Goal: Communication & Community: Answer question/provide support

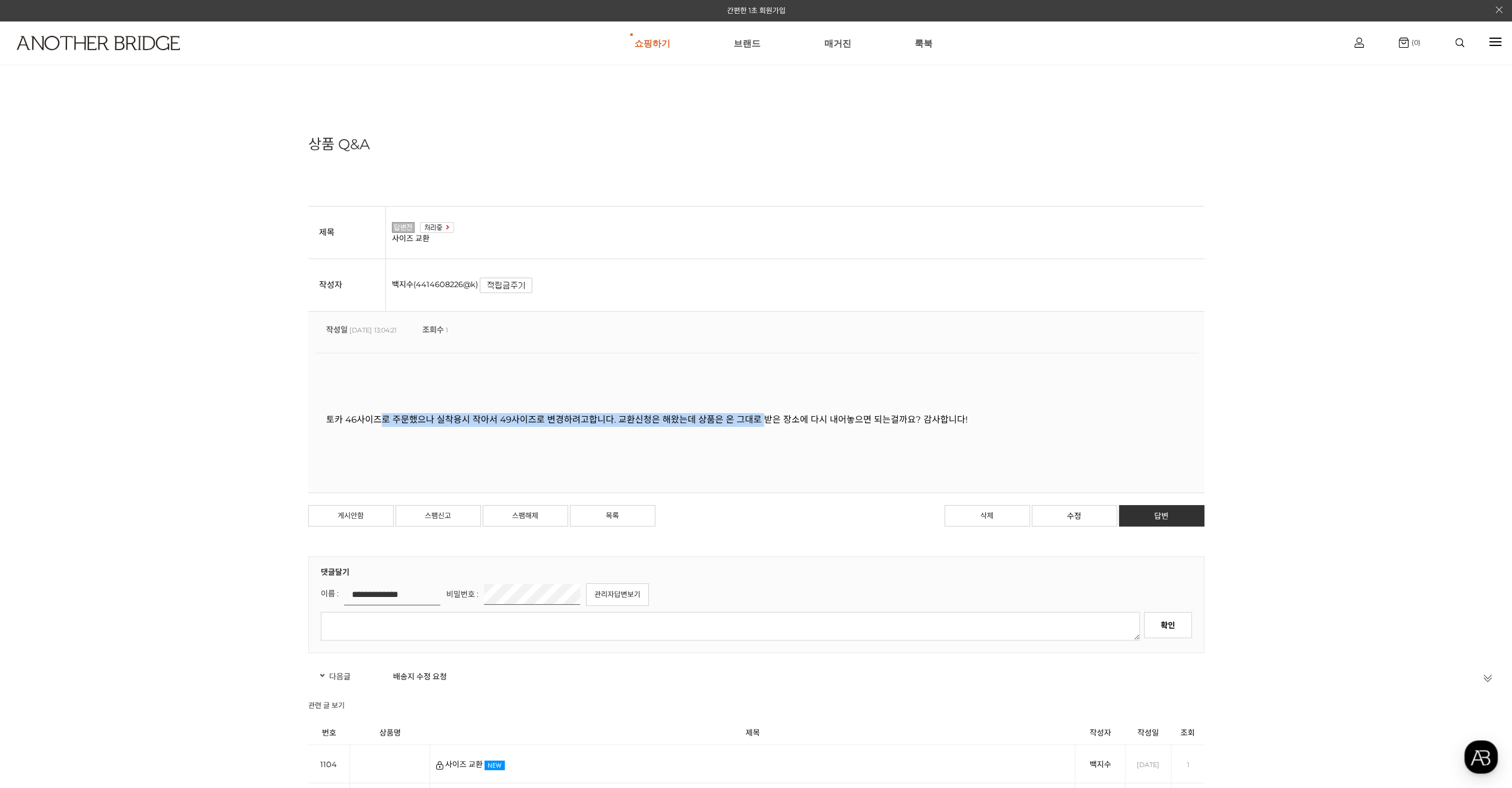
drag, startPoint x: 521, startPoint y: 425, endPoint x: 759, endPoint y: 427, distance: 238.0
click at [757, 427] on div "토카 46사이즈로 주문했으나 실착용시 작아서 49사이즈로 변경하려고합니다. 교환신청은 해왔는데 상품은 온 그대로 받은 장소에 다시 내어놓으면 …" at bounding box center [756, 420] width 884 height 134
click at [759, 427] on div "토카 46사이즈로 주문했으나 실착용시 작아서 49사이즈로 변경하려고합니다. 교환신청은 해왔는데 상품은 온 그대로 받은 장소에 다시 내어놓으면 …" at bounding box center [756, 420] width 884 height 134
click at [1146, 518] on link "답변" at bounding box center [1161, 516] width 85 height 21
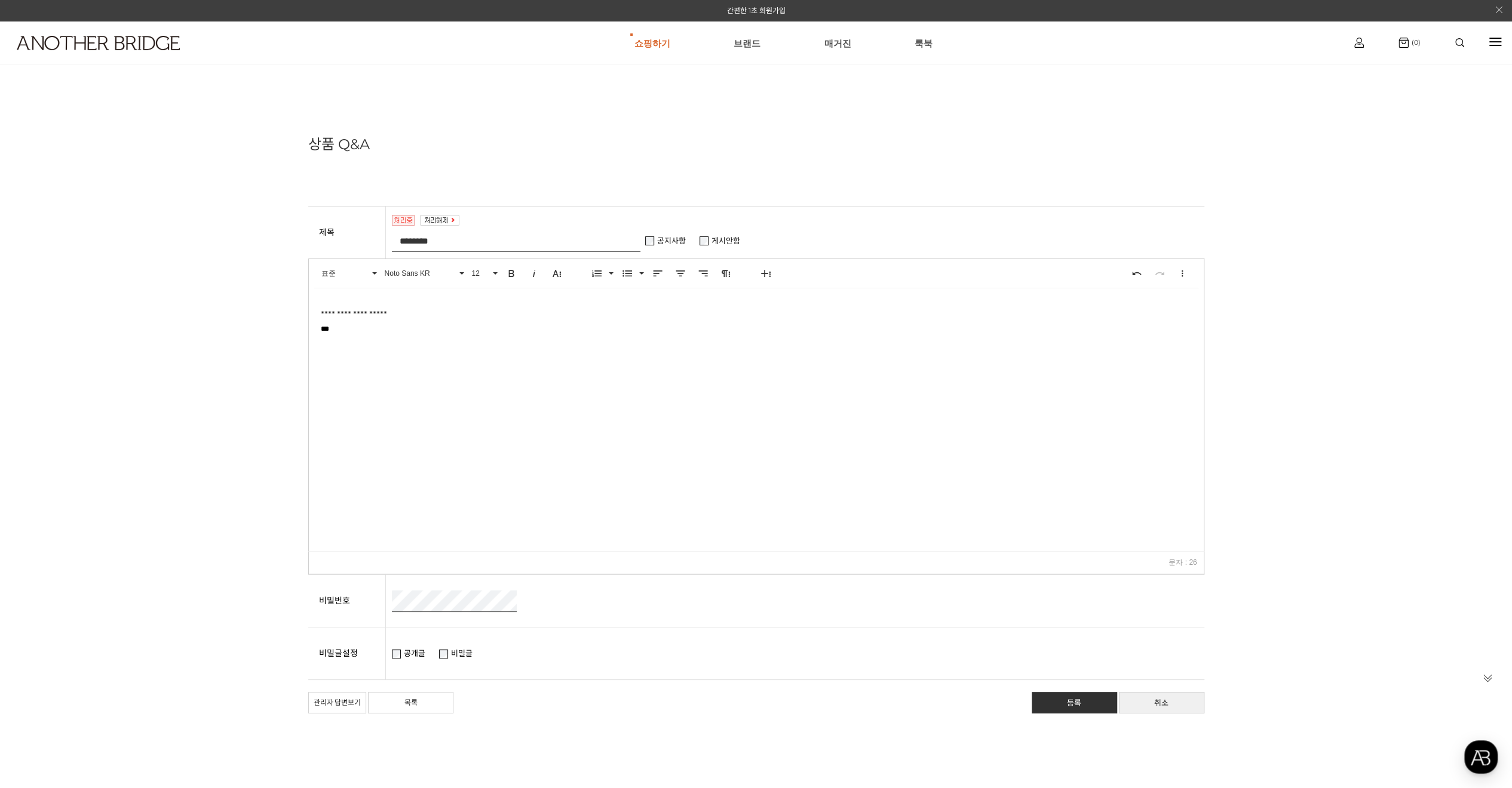
click at [1501, 11] on icon at bounding box center [1499, 9] width 8 height 8
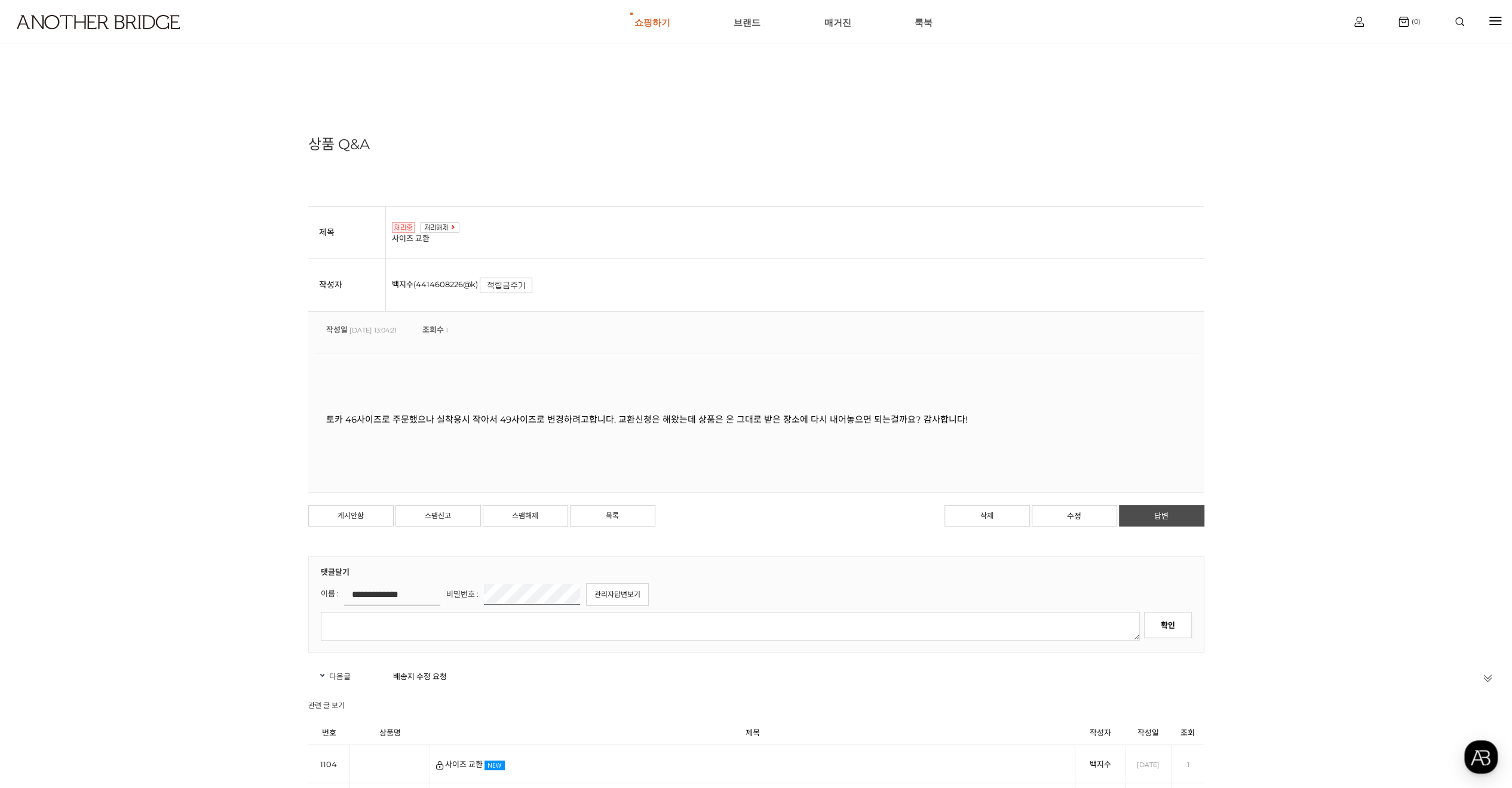
click at [1180, 509] on link "답변" at bounding box center [1161, 516] width 85 height 21
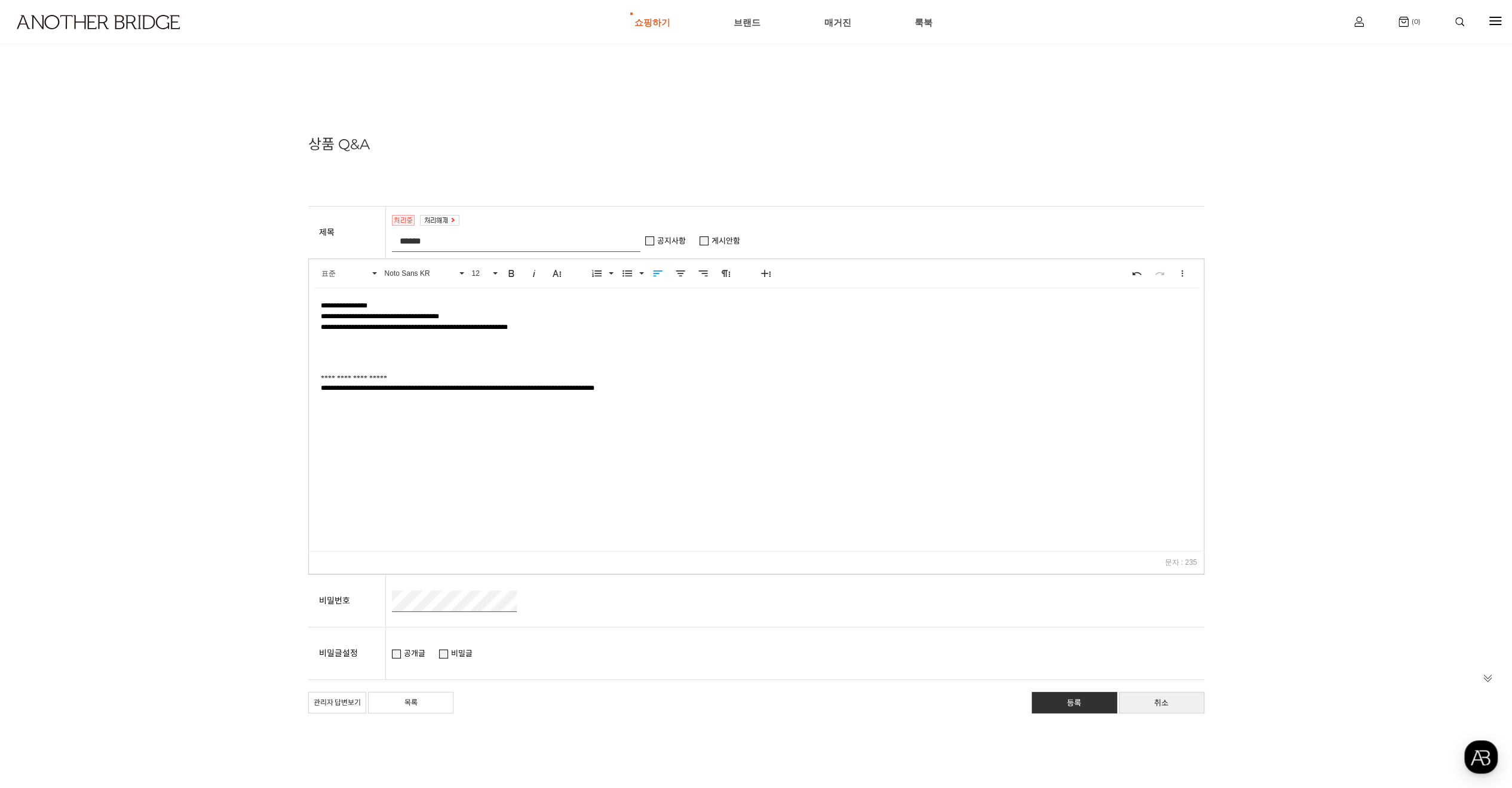
click at [526, 327] on p "**********" at bounding box center [756, 332] width 871 height 64
click at [541, 329] on p "**********" at bounding box center [756, 332] width 871 height 64
click at [359, 351] on p "**********" at bounding box center [756, 332] width 871 height 64
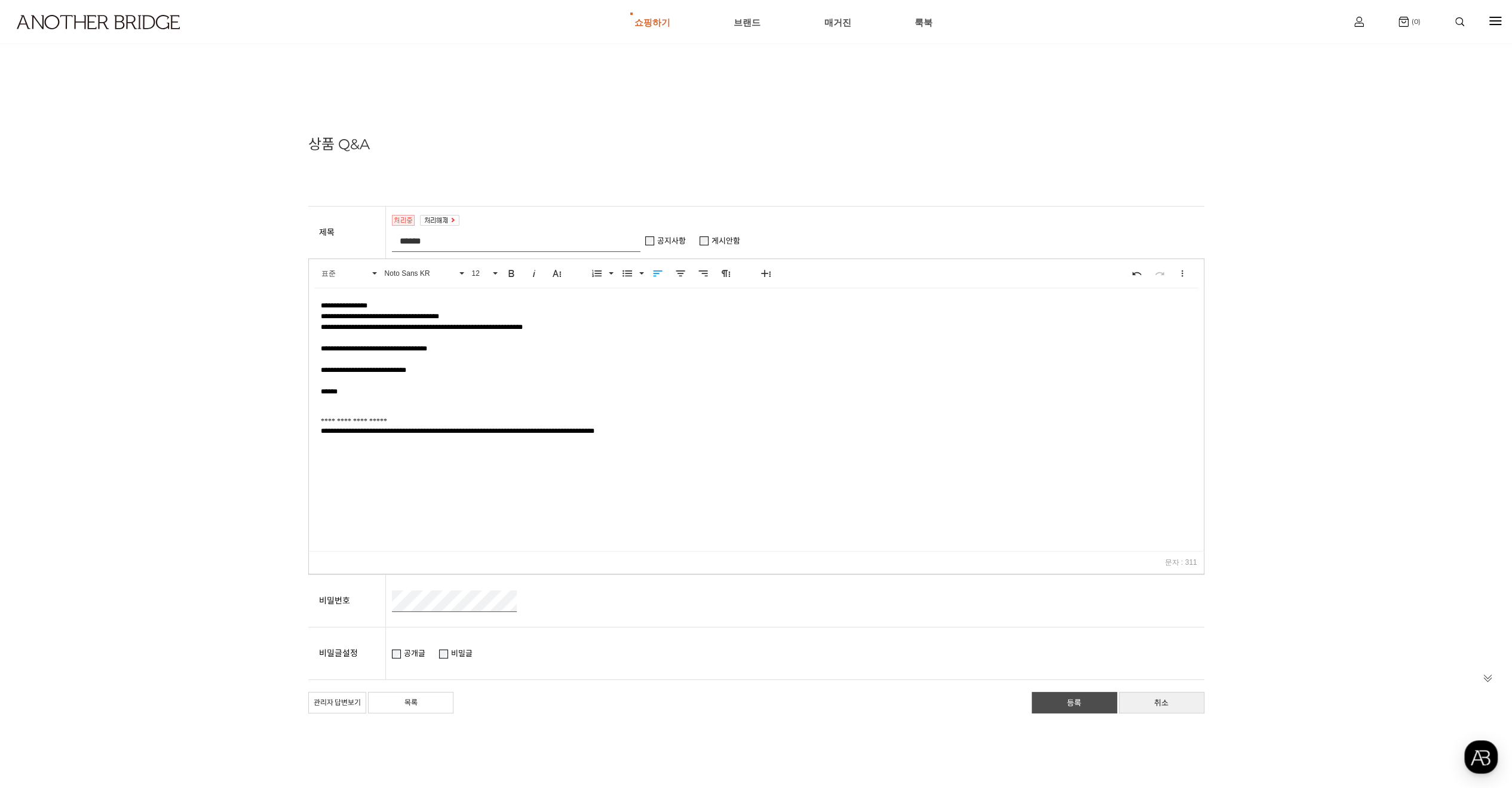
click at [1099, 703] on link "등록" at bounding box center [1074, 703] width 85 height 21
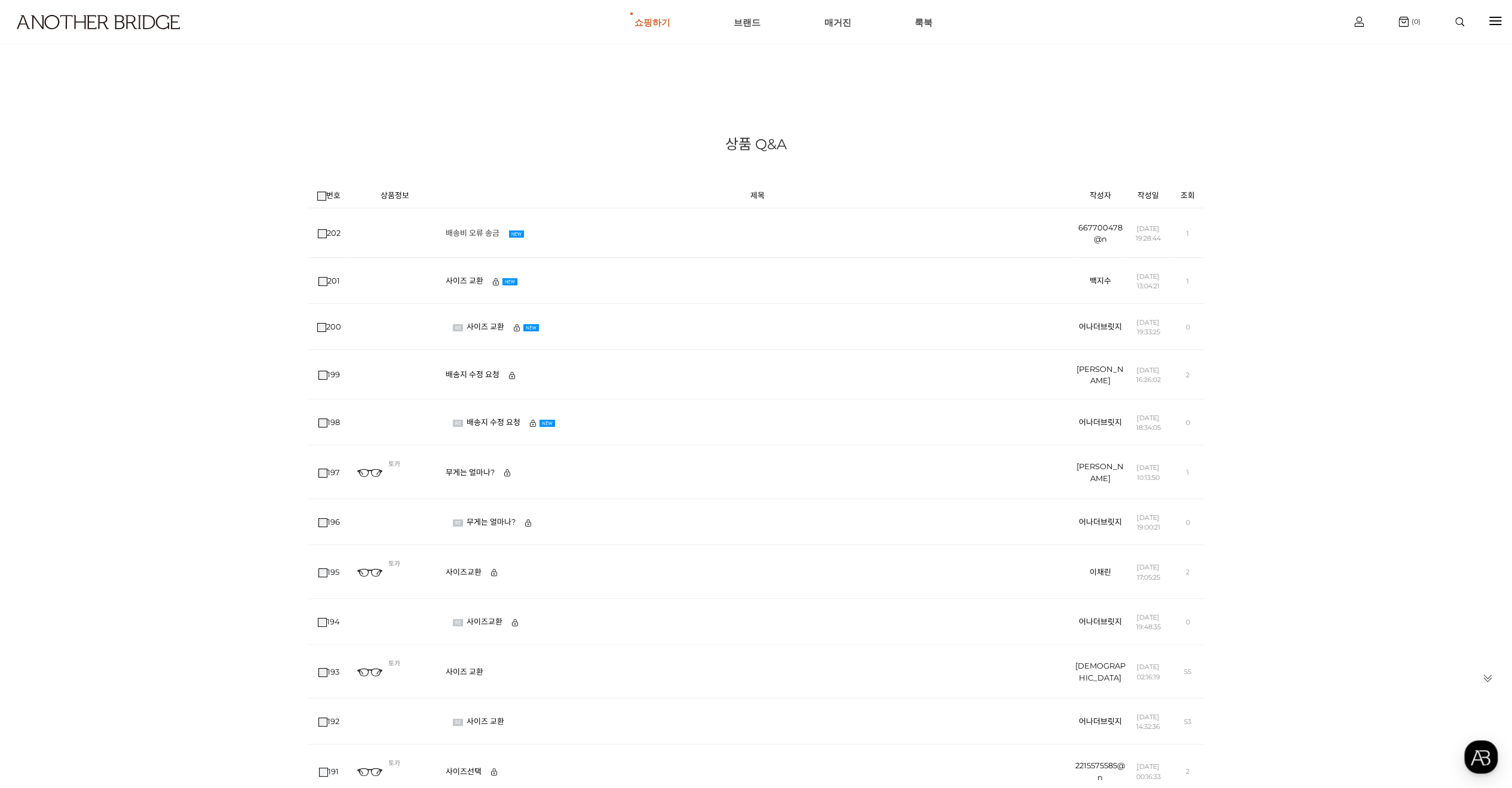
click at [484, 234] on link "배송비 오류 송금" at bounding box center [475, 233] width 60 height 10
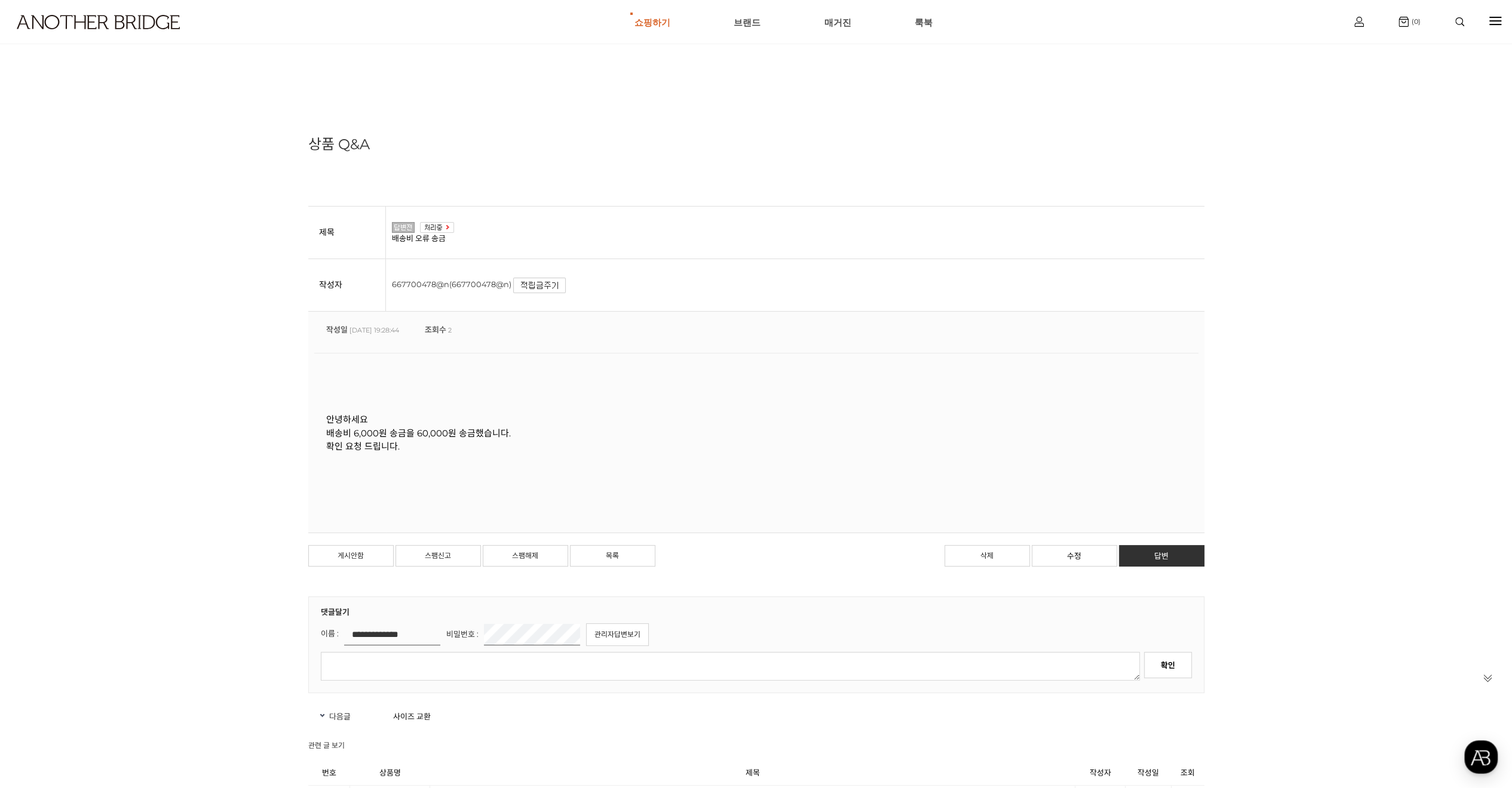
click at [445, 284] on link "667700478@n(667700478@n)" at bounding box center [451, 284] width 119 height 10
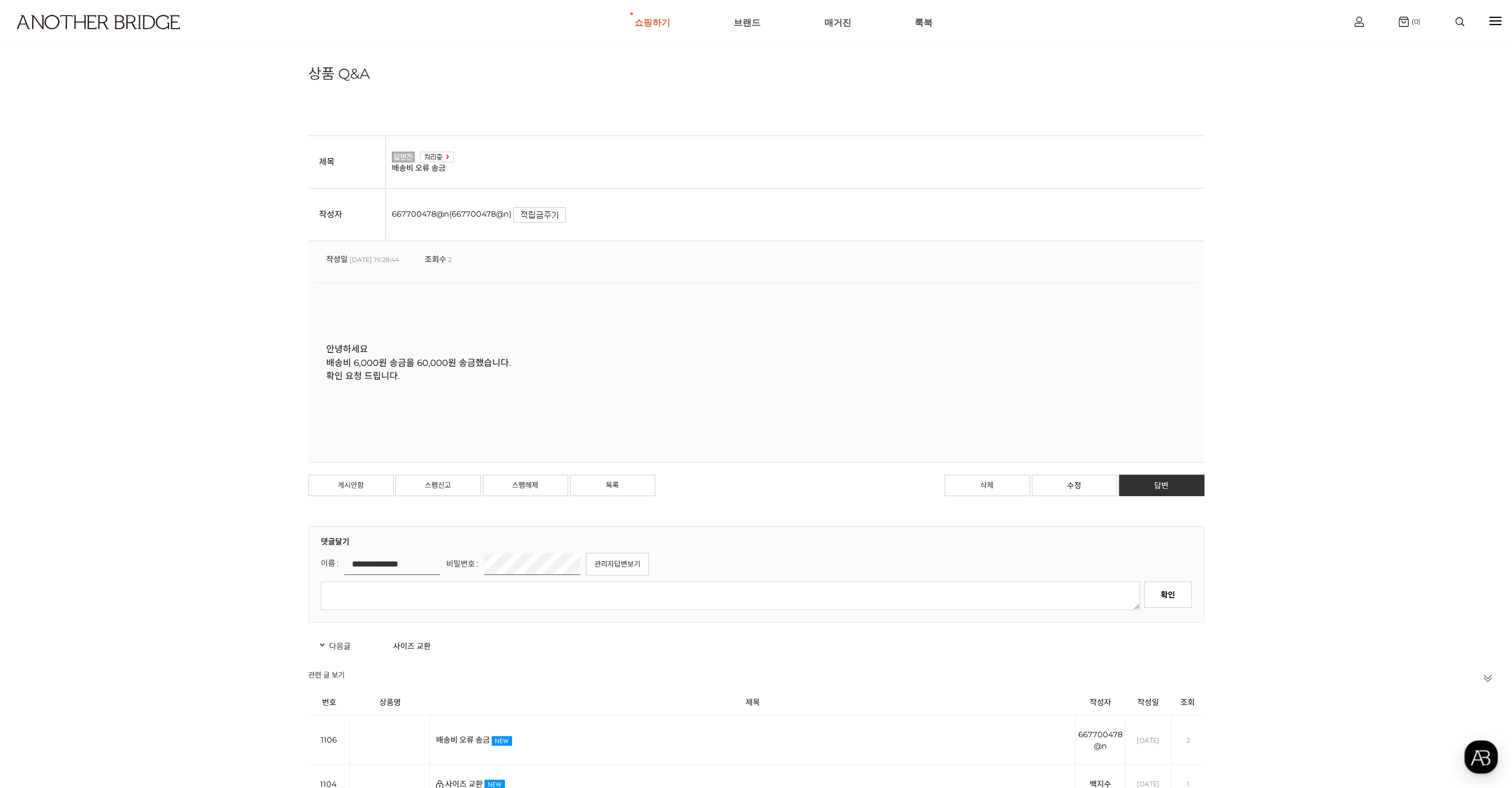
scroll to position [60, 0]
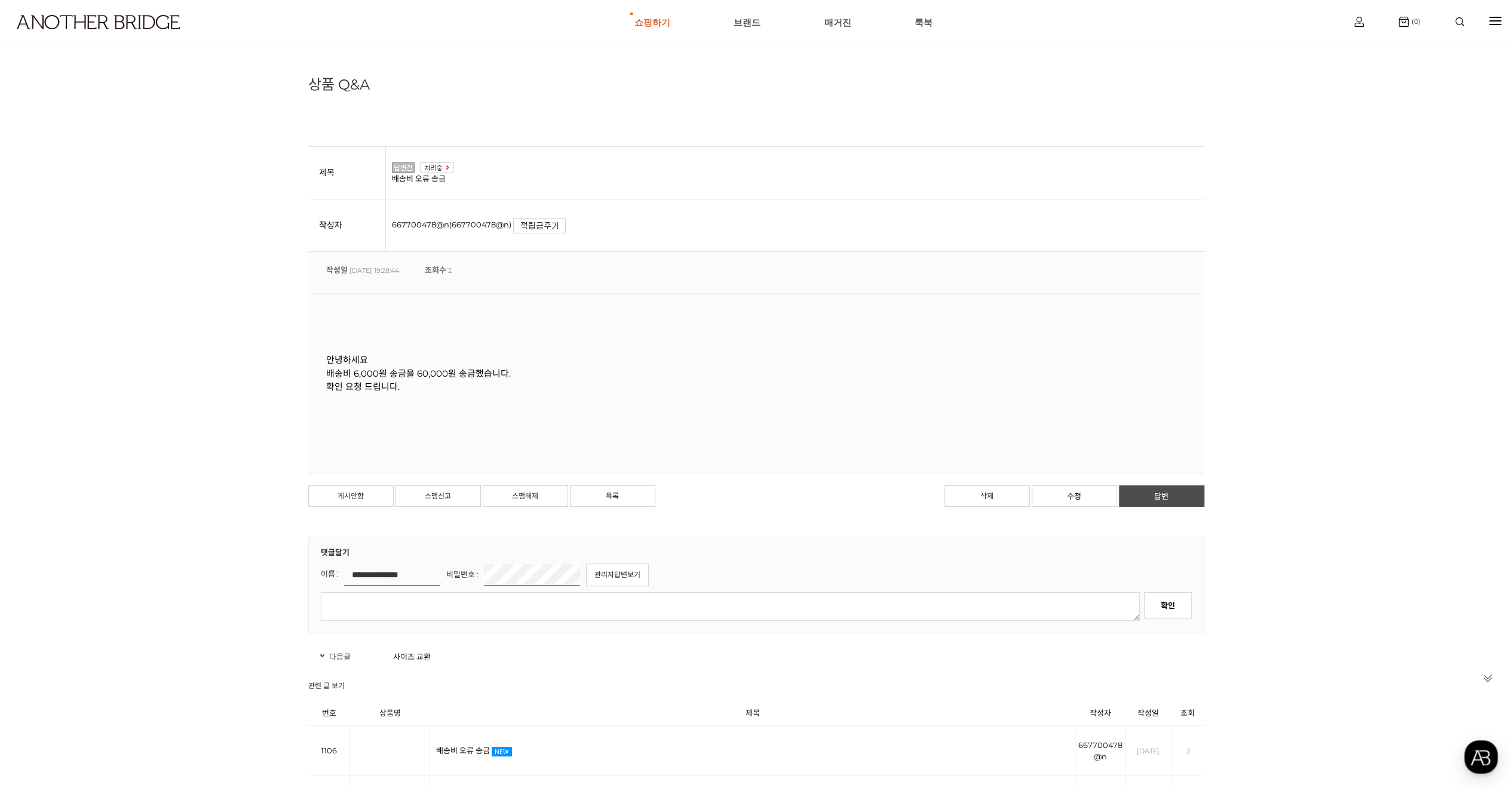
click at [1155, 495] on link "답변" at bounding box center [1161, 496] width 85 height 21
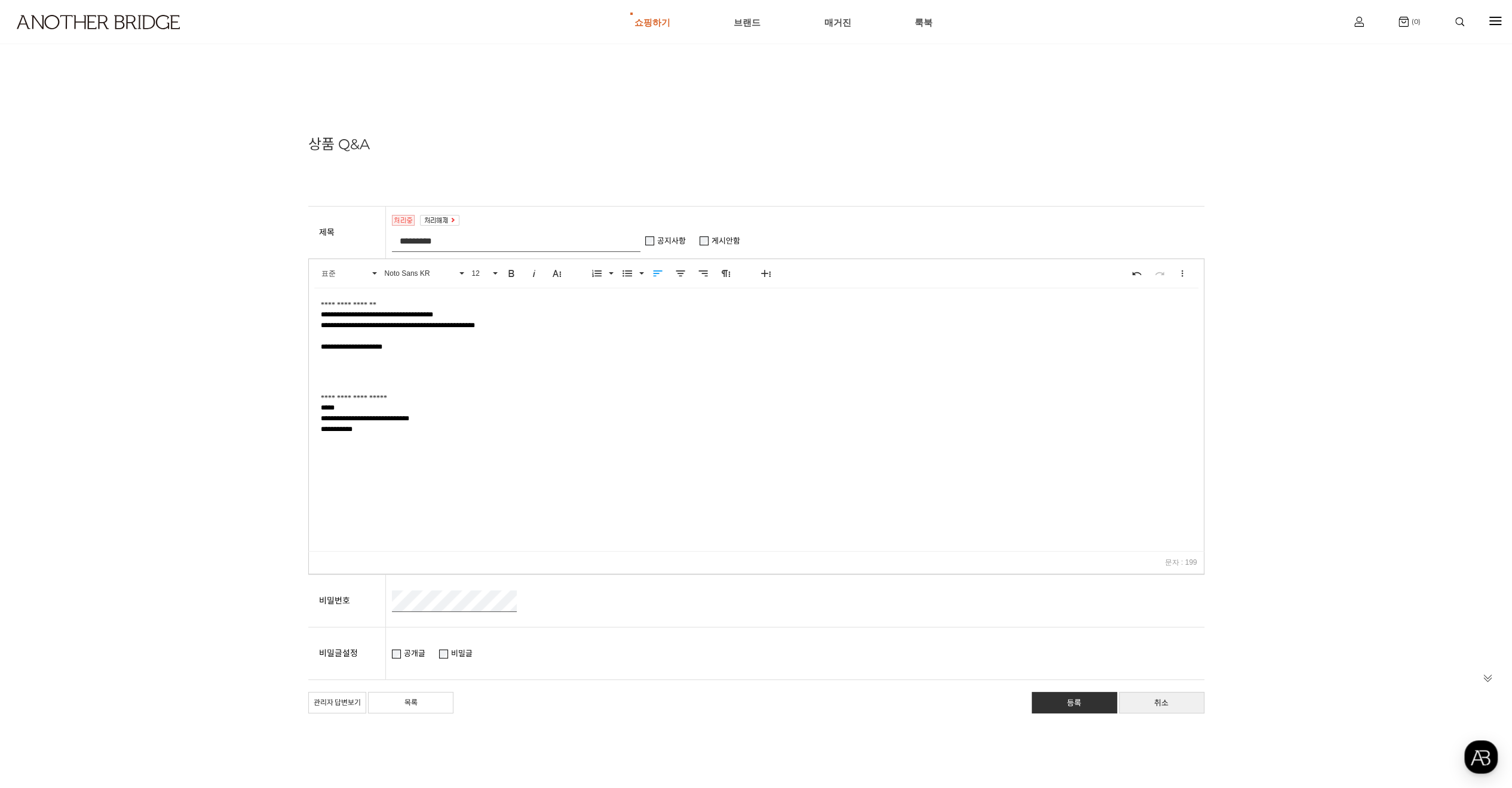
click at [395, 364] on p "**********" at bounding box center [756, 346] width 871 height 75
click at [449, 351] on p "**********" at bounding box center [756, 348] width 871 height 75
drag, startPoint x: 424, startPoint y: 398, endPoint x: 316, endPoint y: 401, distance: 108.0
click at [316, 401] on body "**********" at bounding box center [756, 420] width 895 height 262
click at [762, 273] on icon "button" at bounding box center [766, 273] width 10 height 7
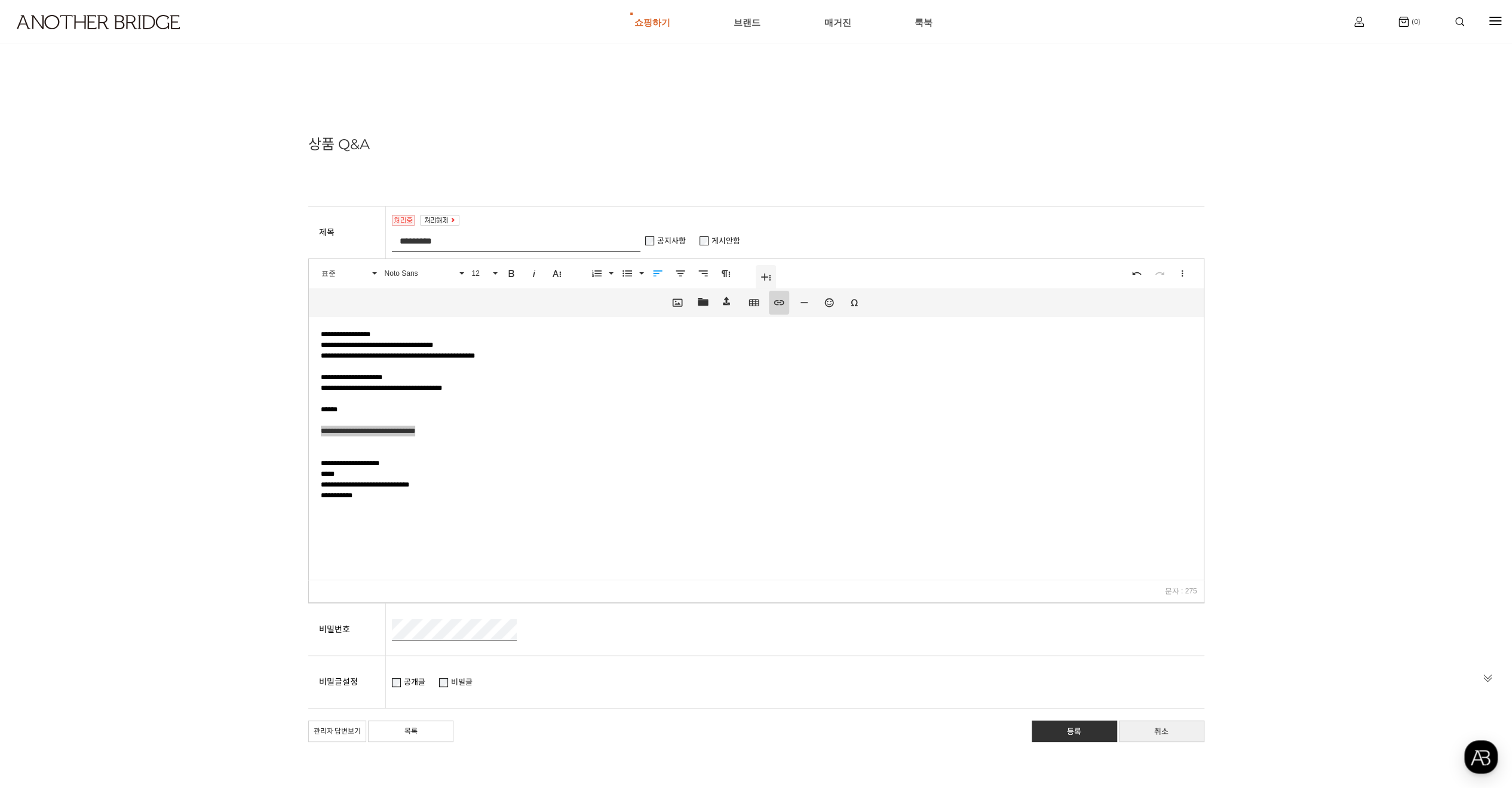
click at [774, 299] on icon "button" at bounding box center [779, 303] width 12 height 12
type input "**********"
click at [923, 460] on button "삽입" at bounding box center [923, 459] width 26 height 21
click at [561, 452] on p at bounding box center [756, 452] width 871 height 11
click at [394, 432] on span "**********" at bounding box center [368, 431] width 95 height 7
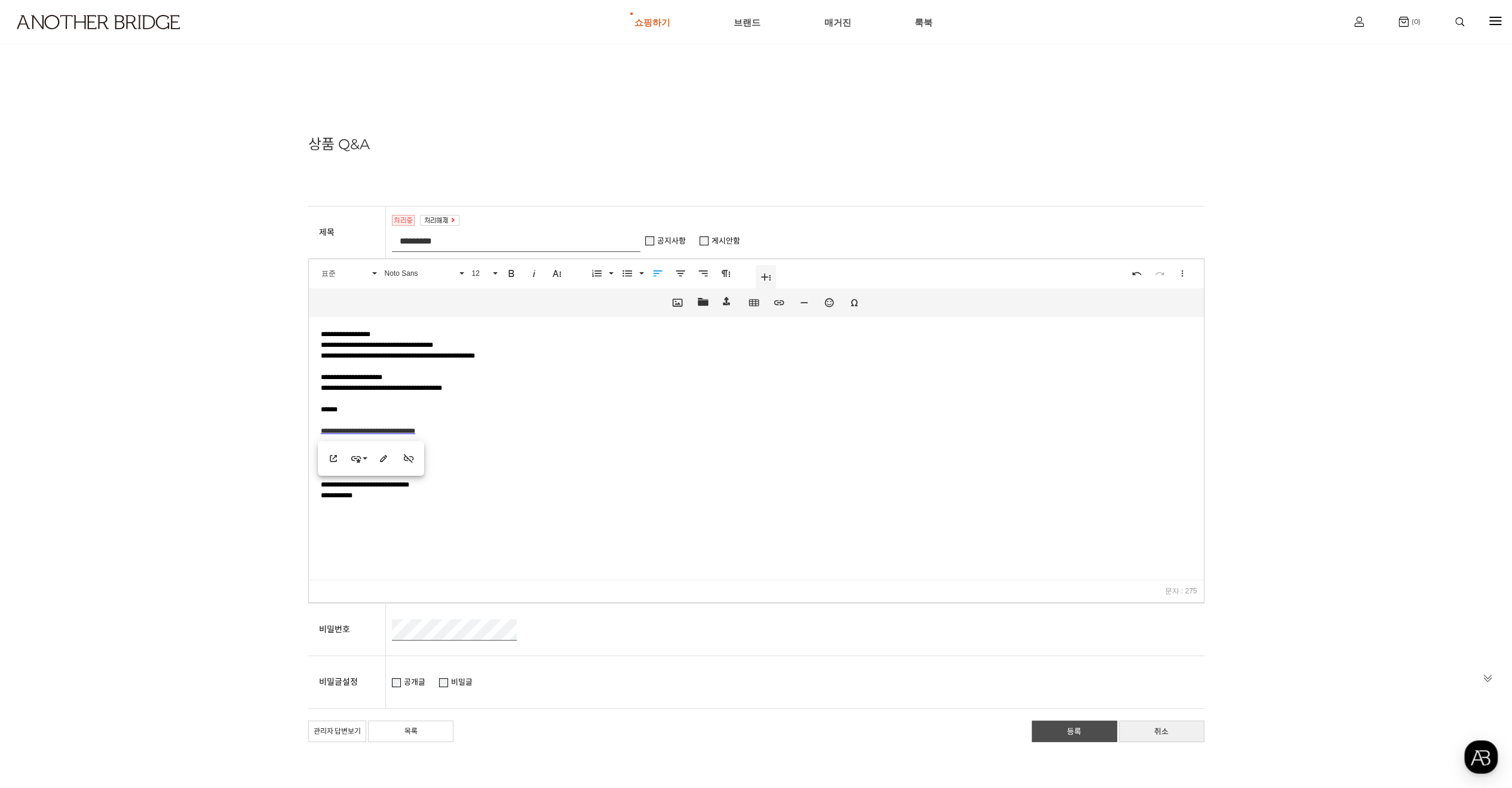
click at [1070, 732] on link "등록" at bounding box center [1074, 731] width 85 height 21
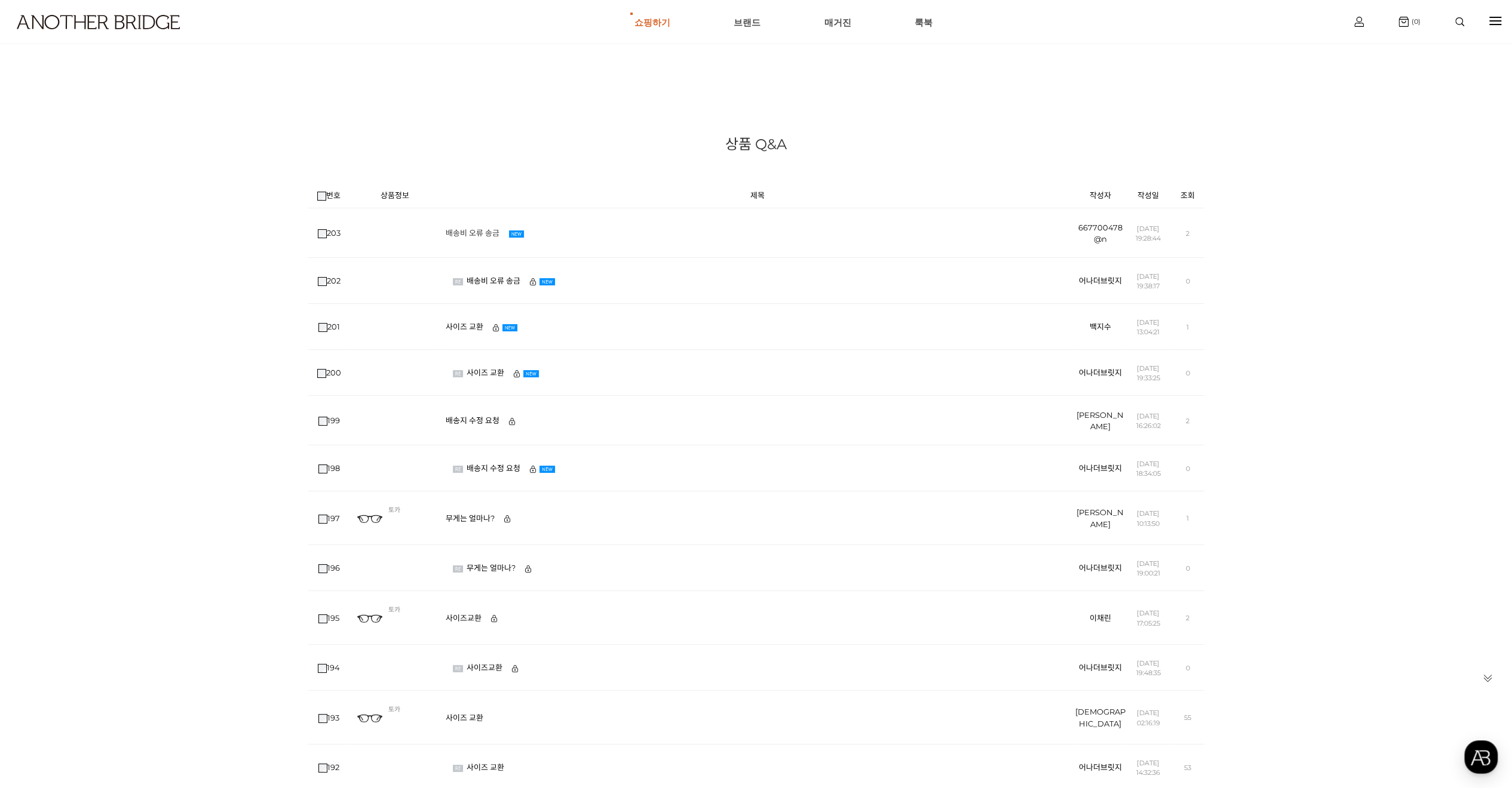
click at [477, 231] on link "배송비 오류 송금" at bounding box center [475, 233] width 60 height 10
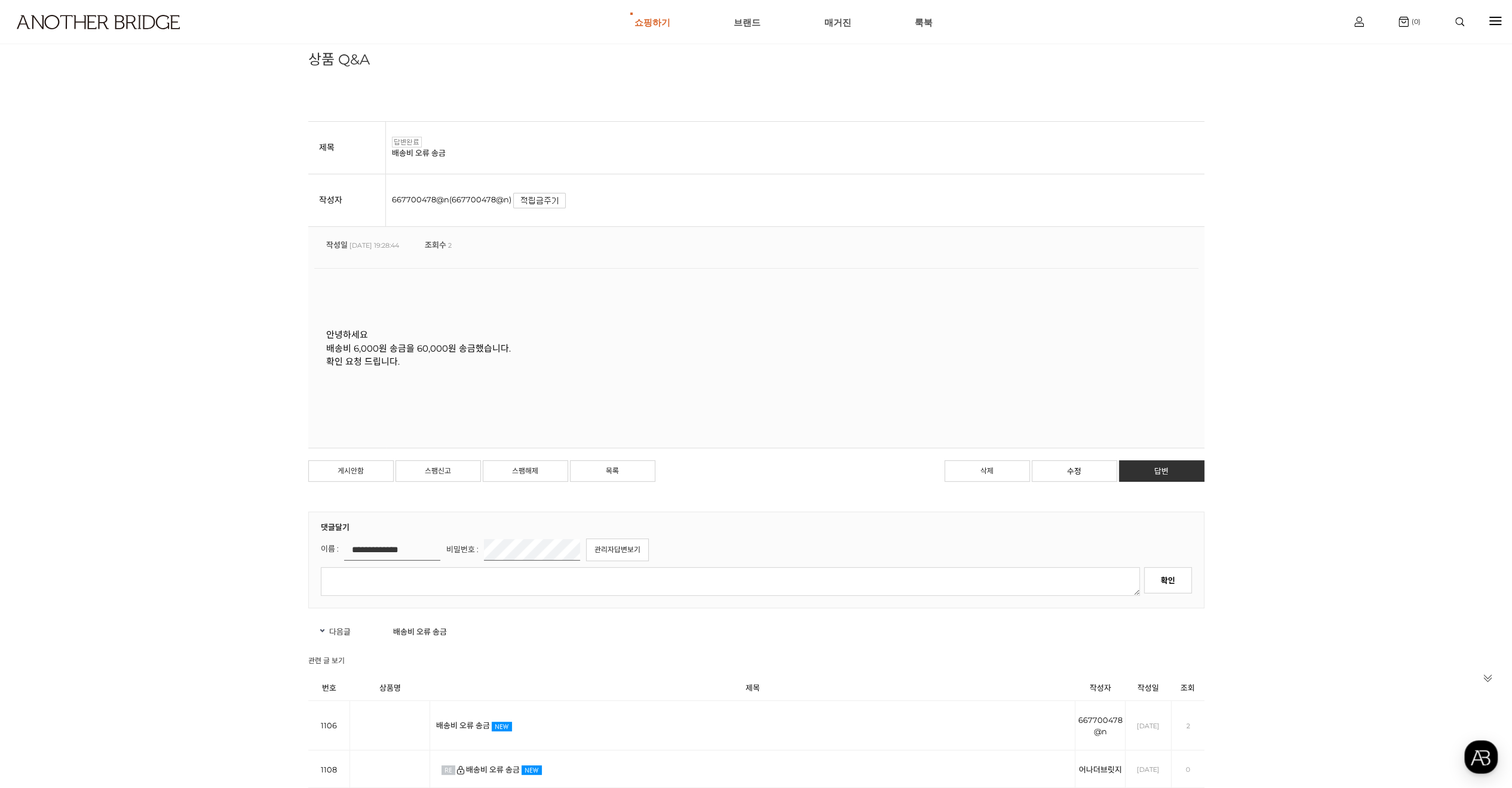
scroll to position [60, 0]
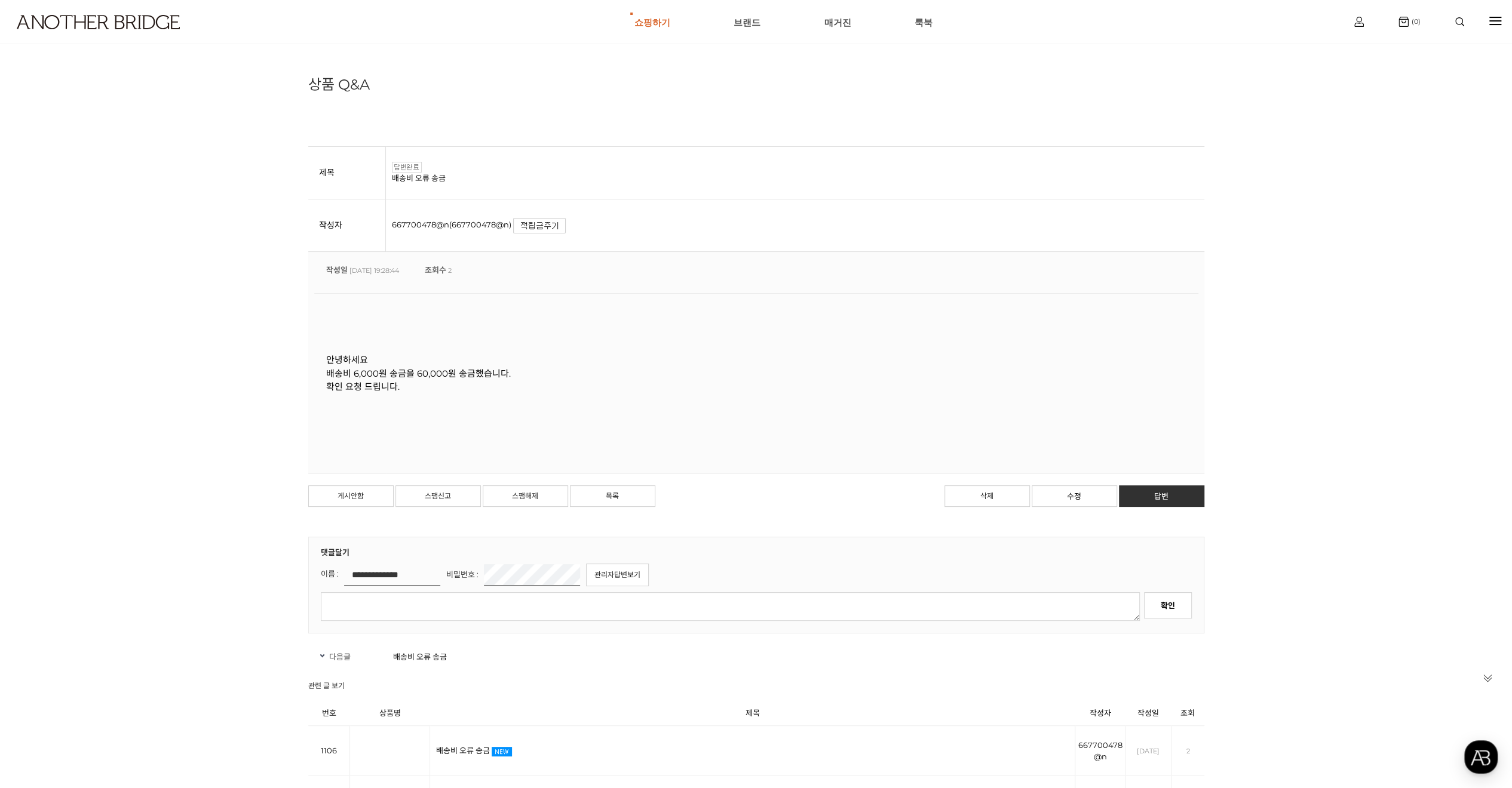
click at [409, 162] on img at bounding box center [407, 166] width 30 height 11
drag, startPoint x: 589, startPoint y: 441, endPoint x: 485, endPoint y: 414, distance: 107.4
click at [589, 440] on div "안녕하세요 배송비 6,000원 송금을 60,000원 송금했습니다. 확인 요청 드립니다." at bounding box center [756, 380] width 884 height 174
drag, startPoint x: 446, startPoint y: 406, endPoint x: 323, endPoint y: 345, distance: 137.3
click at [323, 345] on div "안녕하세요 배송비 6,000원 송금을 60,000원 송금했습니다. 확인 요청 드립니다." at bounding box center [756, 380] width 884 height 174
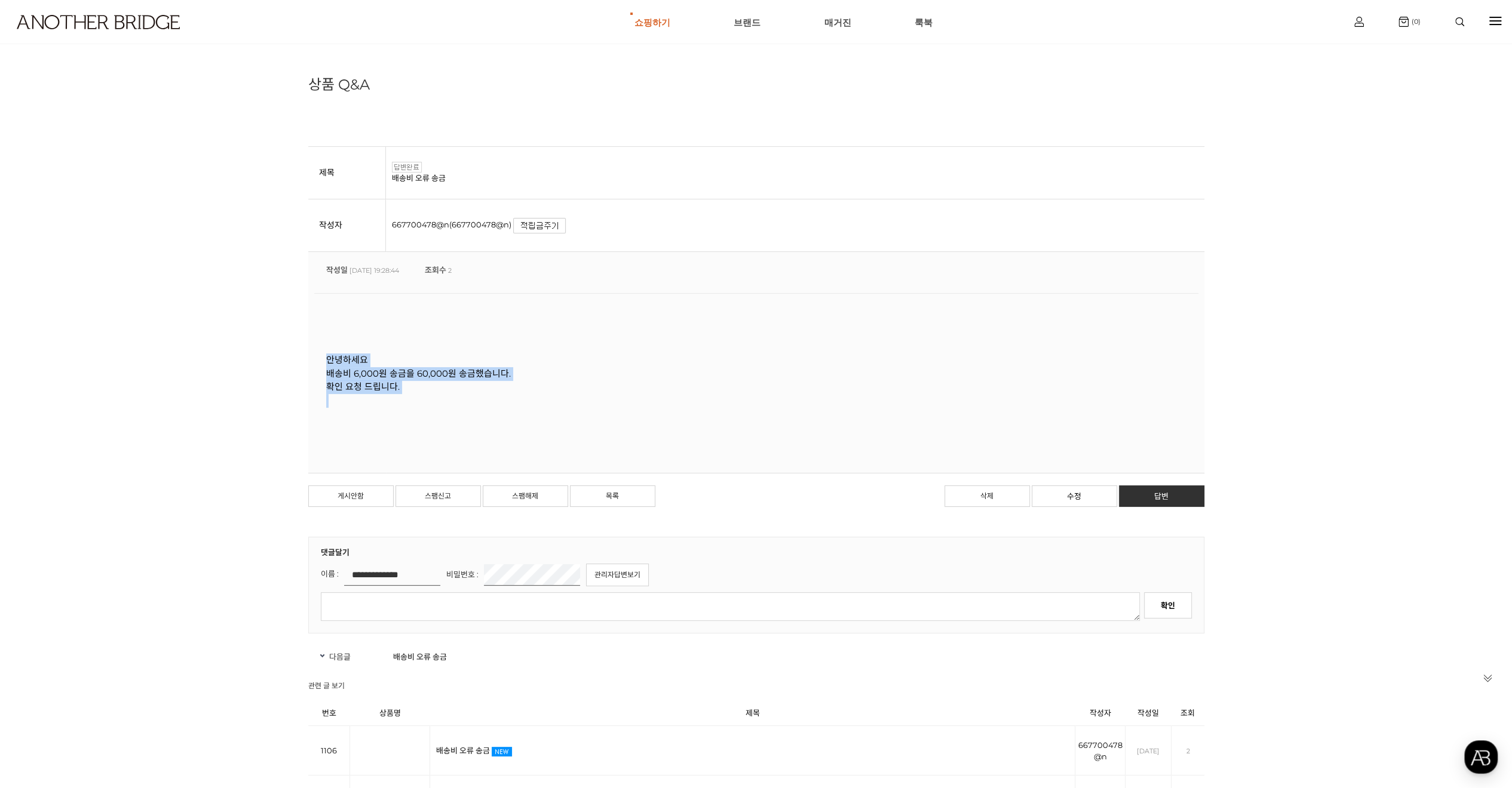
click at [398, 363] on p "안녕하세요" at bounding box center [756, 360] width 860 height 13
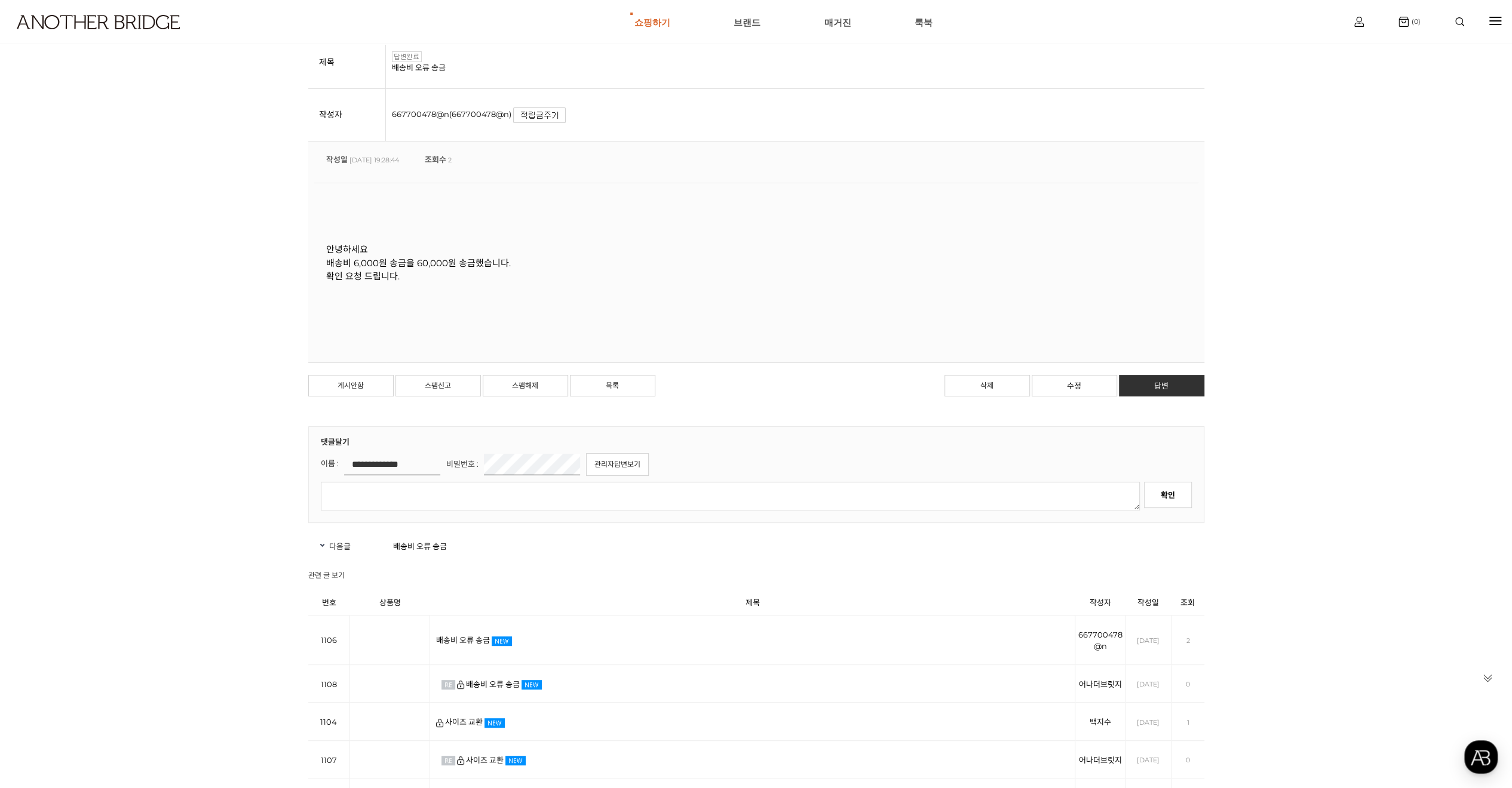
scroll to position [358, 0]
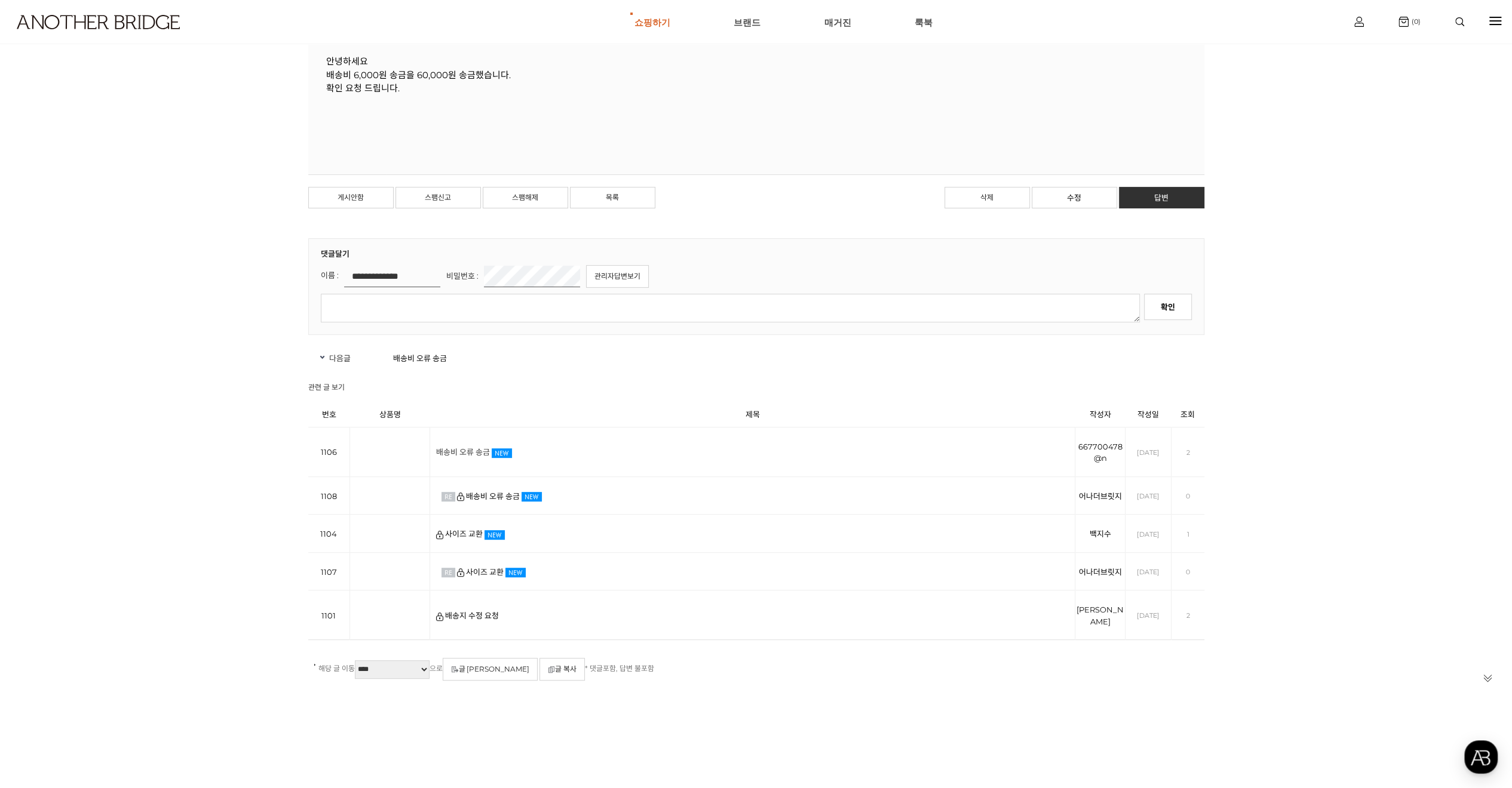
click at [473, 449] on link "배송비 오류 송금" at bounding box center [463, 452] width 54 height 10
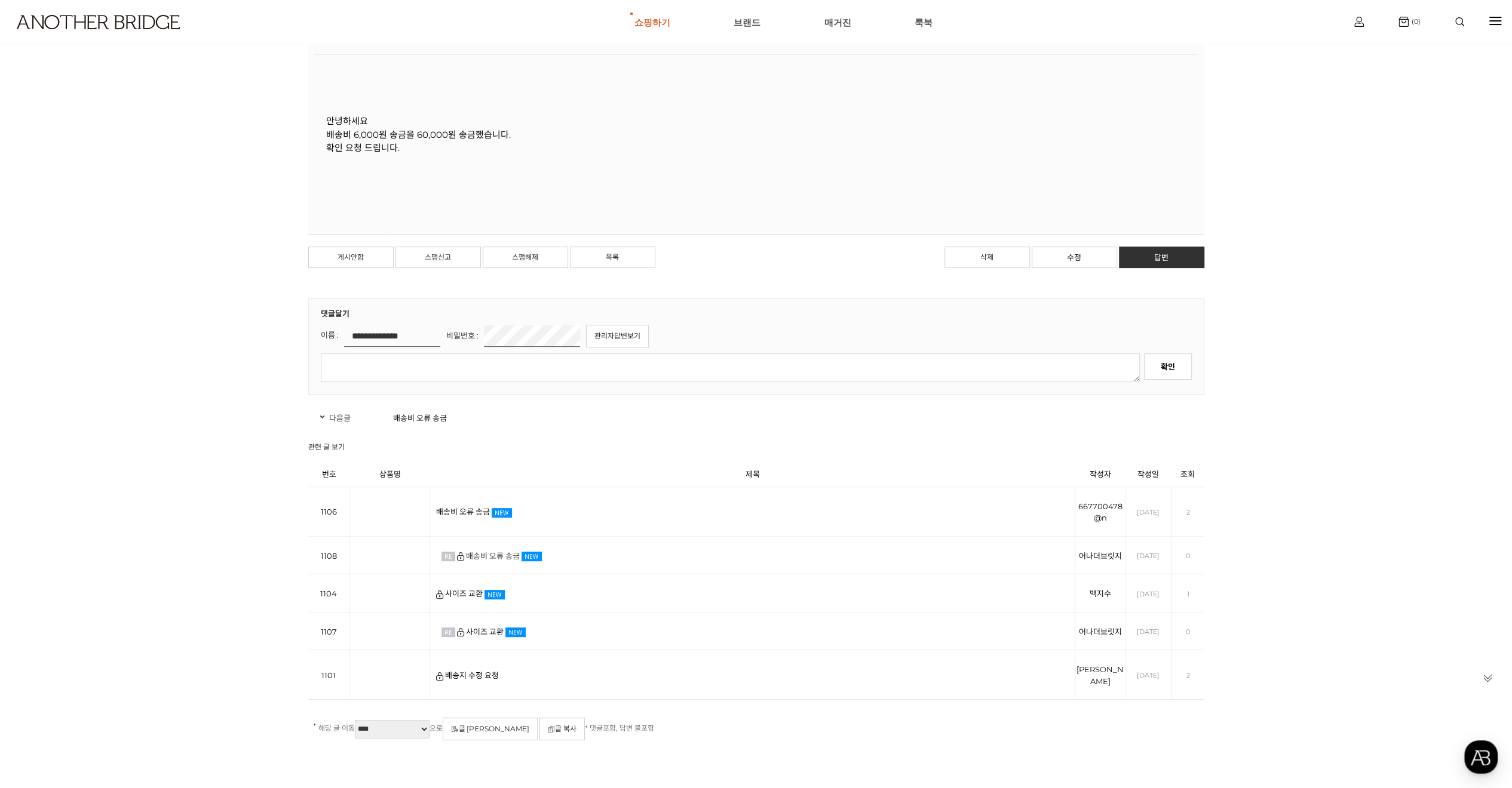
click at [482, 551] on link "배송비 오류 송금" at bounding box center [493, 556] width 54 height 10
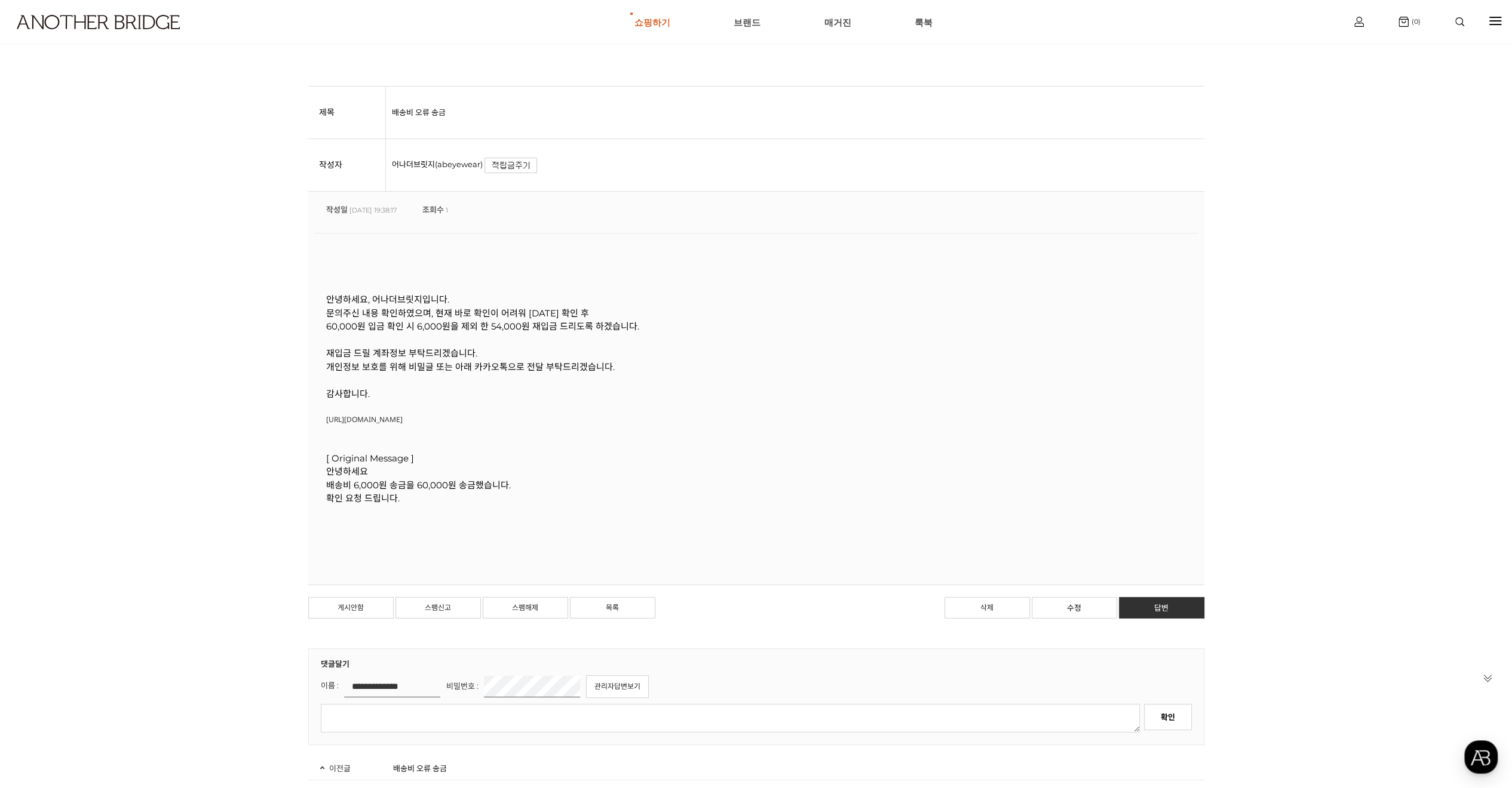
scroll to position [119, 0]
click at [402, 418] on span "[URL][DOMAIN_NAME]" at bounding box center [364, 420] width 76 height 10
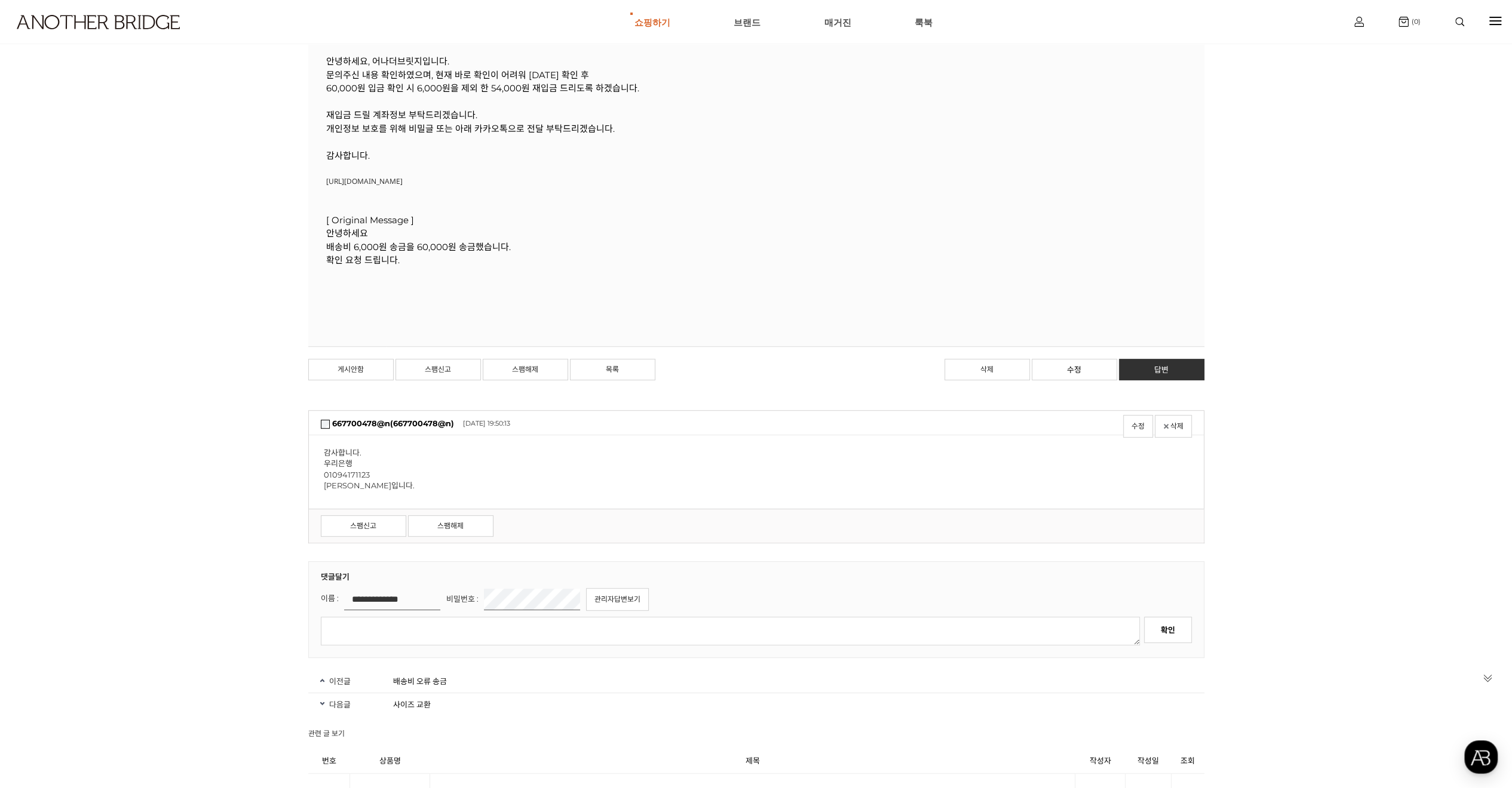
click at [491, 620] on textarea at bounding box center [730, 631] width 819 height 29
type textarea "*"
type textarea "**********"
click at [1175, 625] on link "확인" at bounding box center [1172, 629] width 48 height 26
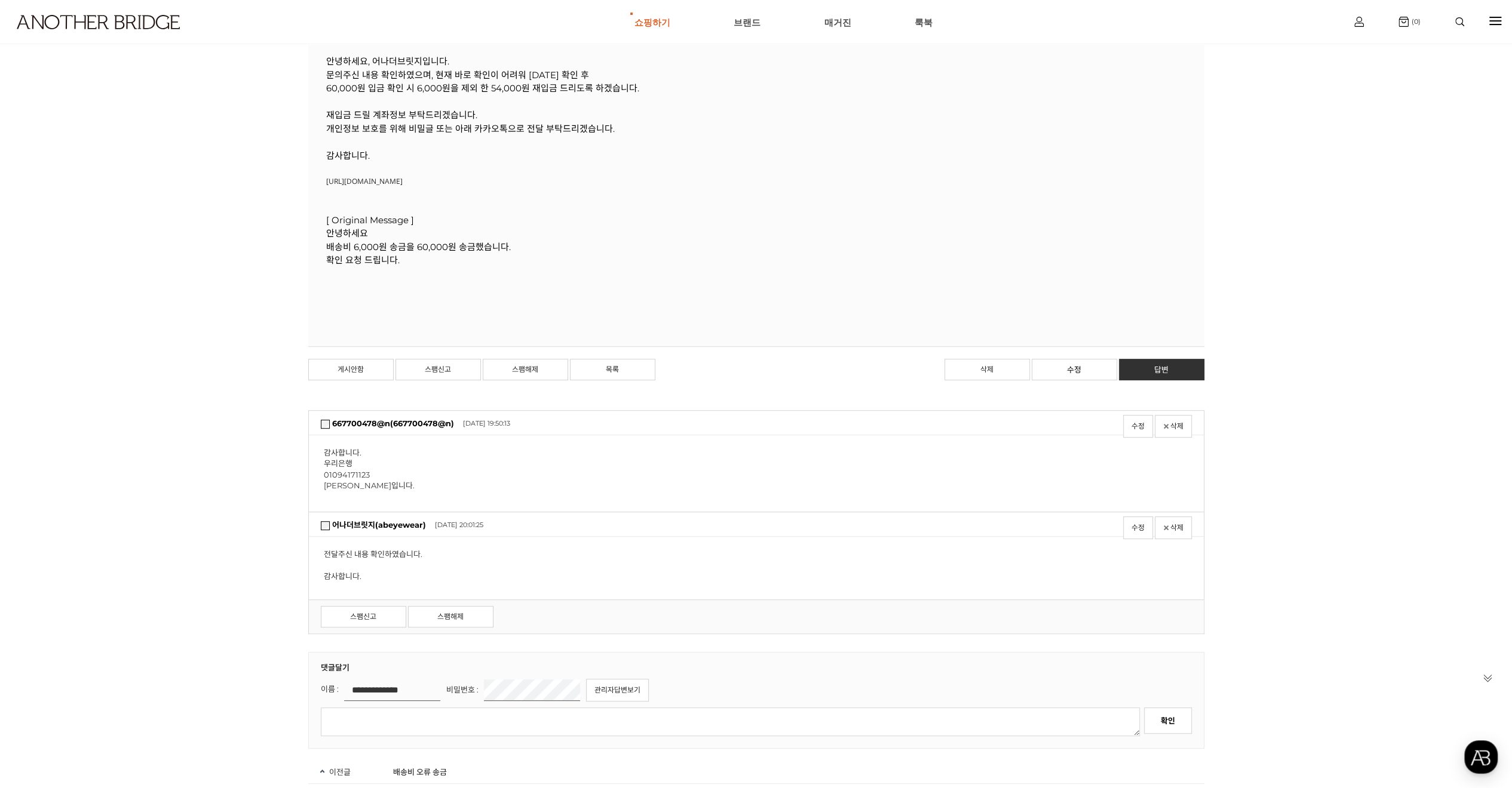
drag, startPoint x: 330, startPoint y: 552, endPoint x: 440, endPoint y: 574, distance: 112.2
click at [440, 574] on div "전달주신 내용 확인하였습니다. 감사합니다." at bounding box center [755, 565] width 894 height 56
click at [454, 576] on div "전달주신 내용 확인하였습니다. 감사합니다." at bounding box center [755, 565] width 894 height 56
click at [143, 531] on div "현재 위치 홈 게시판 상품 Q&A 상품 Q&A 상품 Q&A입니다. 상품 게시판 상세 제목 배송비 오류 송금 작성자 어나더브릿지(abeyewea…" at bounding box center [756, 505] width 1512 height 1546
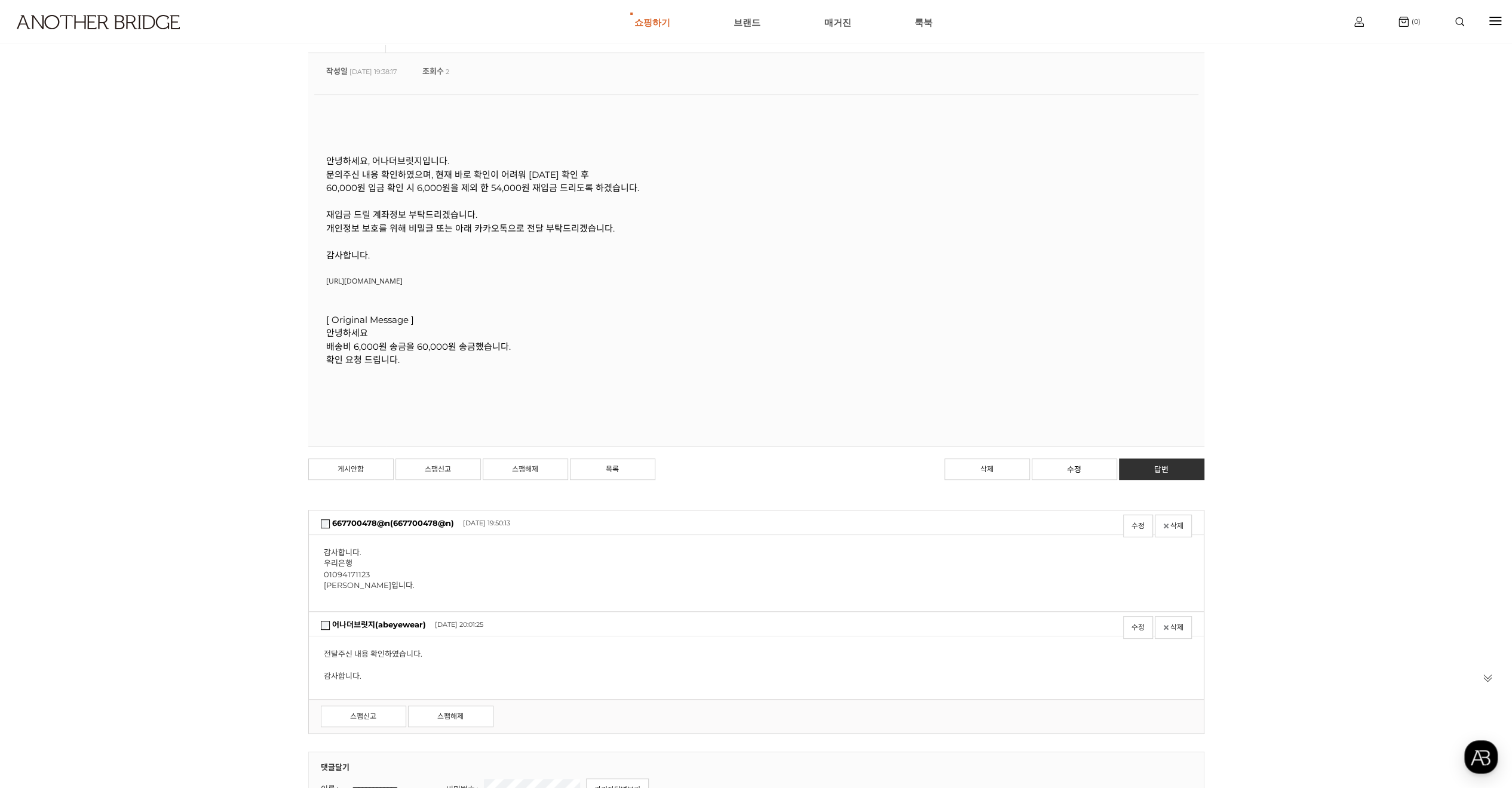
scroll to position [238, 0]
